Goal: Task Accomplishment & Management: Manage account settings

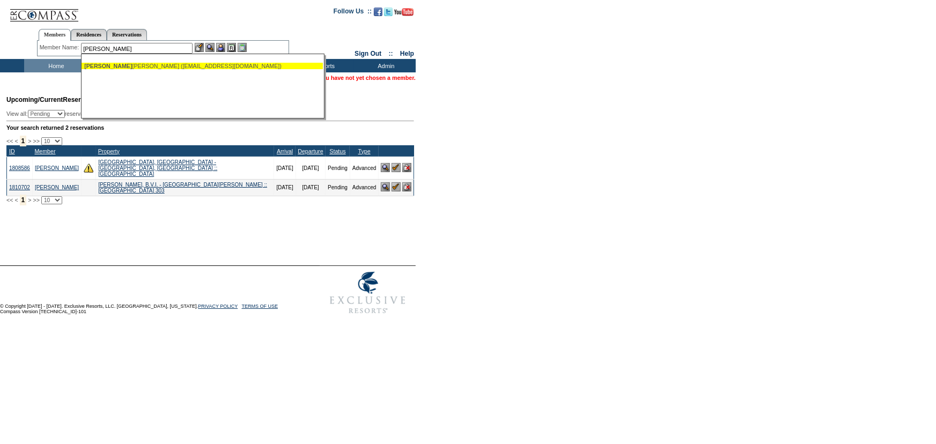
drag, startPoint x: 159, startPoint y: 65, endPoint x: 179, endPoint y: 58, distance: 20.5
click at [160, 65] on div "[PERSON_NAME], [PERSON_NAME] ([EMAIL_ADDRESS][DOMAIN_NAME])" at bounding box center [202, 66] width 236 height 6
type input "[PERSON_NAME] ([EMAIL_ADDRESS][DOMAIN_NAME])"
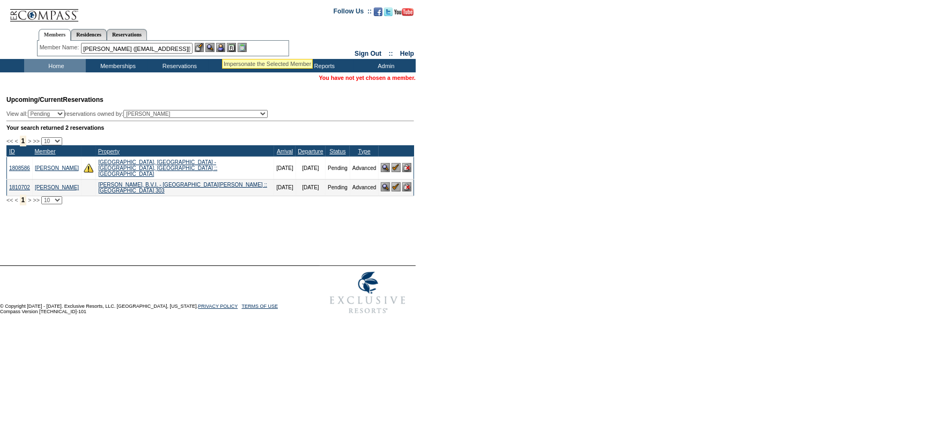
click at [223, 47] on img at bounding box center [220, 47] width 9 height 9
click at [215, 47] on img at bounding box center [209, 47] width 9 height 9
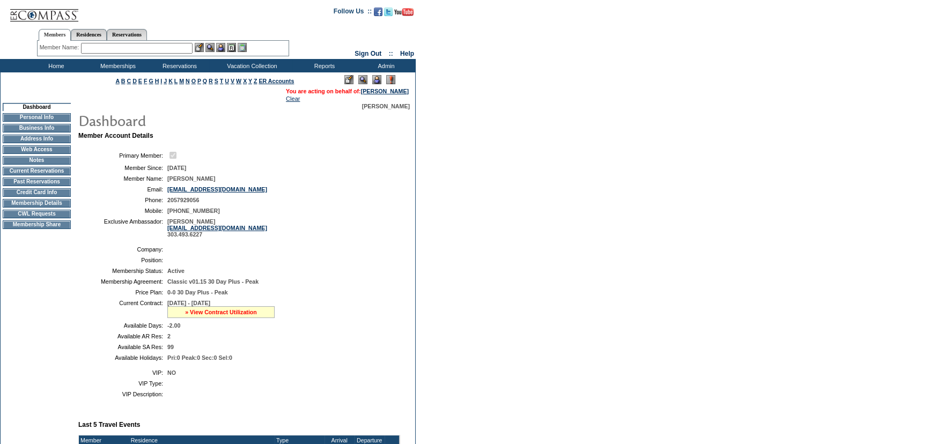
click at [226, 314] on link "» View Contract Utilization" at bounding box center [221, 312] width 72 height 6
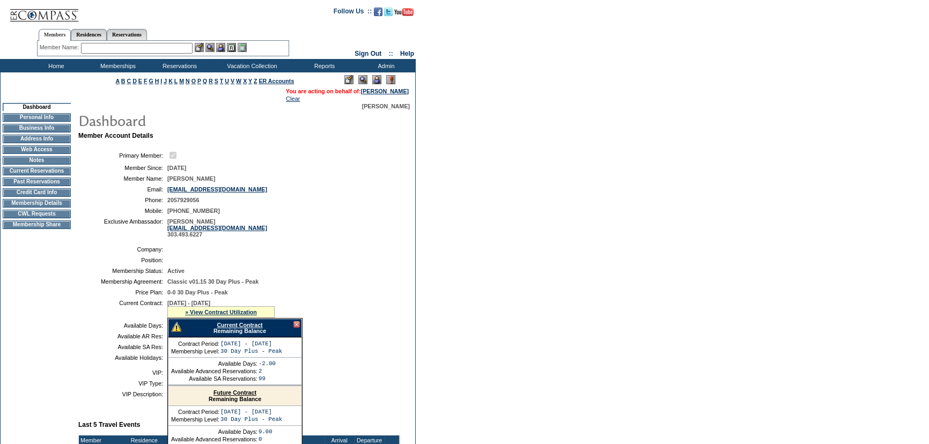
click at [244, 327] on link "Current Contract" at bounding box center [240, 325] width 46 height 6
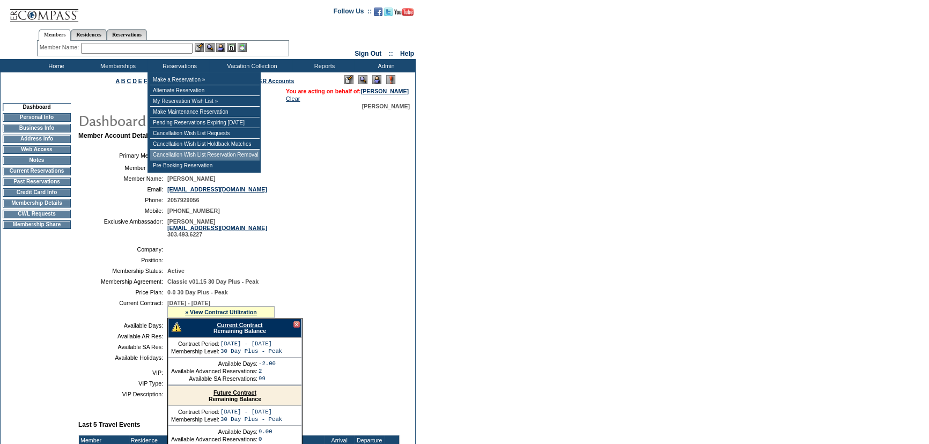
click at [175, 153] on td "Cancellation Wish List Reservation Removal" at bounding box center [204, 155] width 109 height 11
